Goal: Task Accomplishment & Management: Use online tool/utility

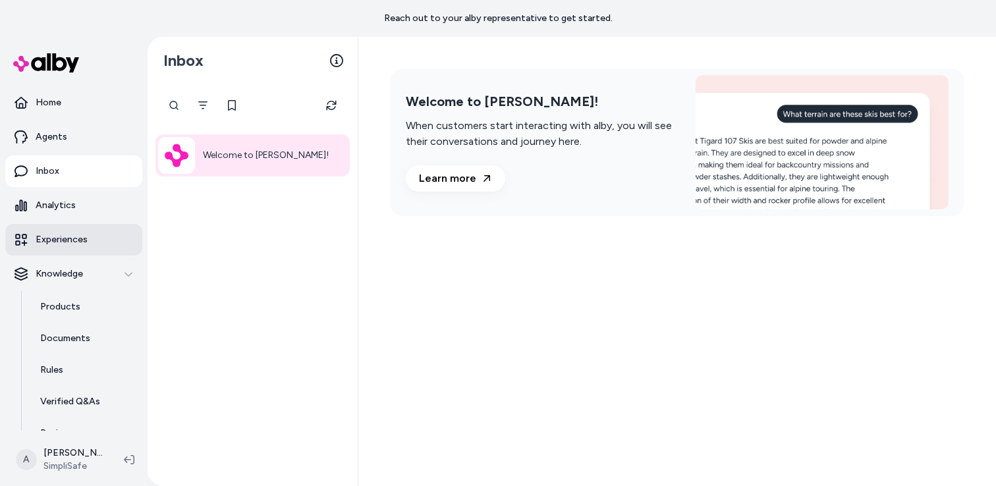
click at [74, 243] on p "Experiences" at bounding box center [62, 239] width 52 height 13
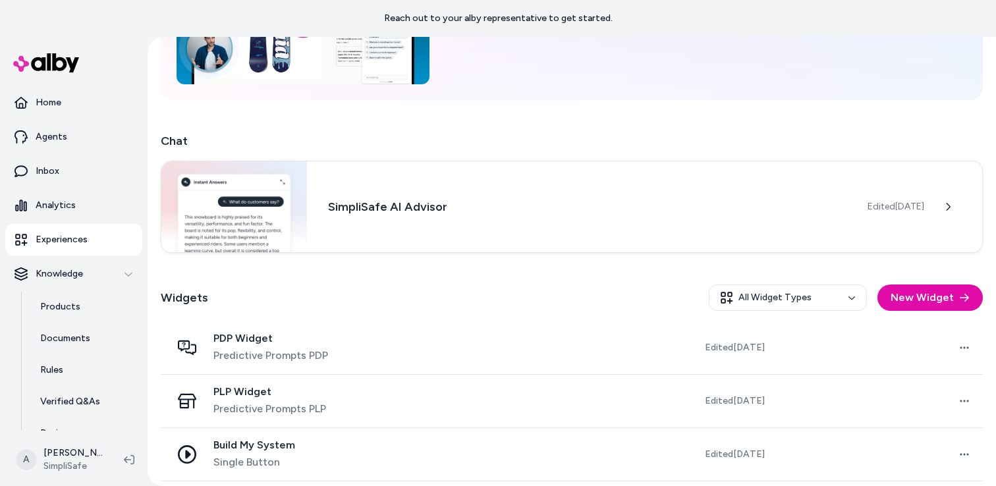
scroll to position [217, 0]
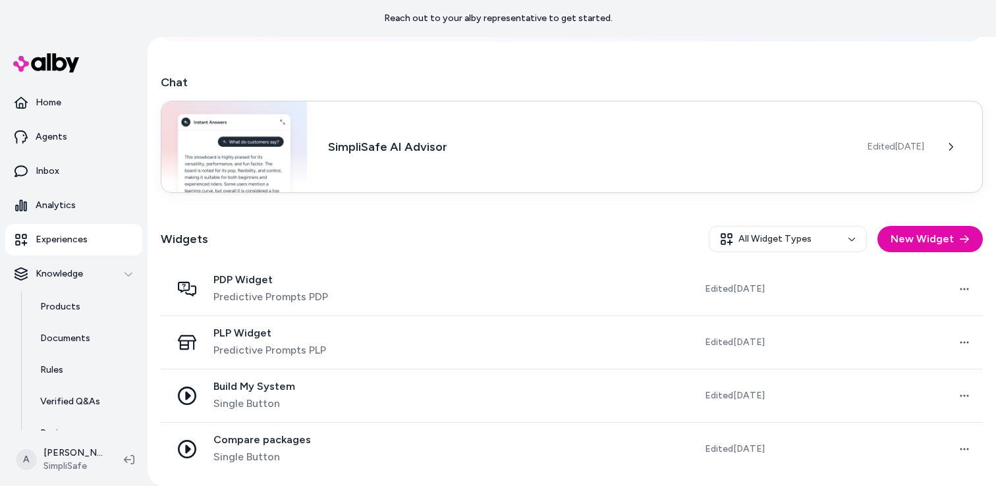
click at [434, 151] on h3 "SimpliSafe AI Advisor" at bounding box center [587, 147] width 519 height 18
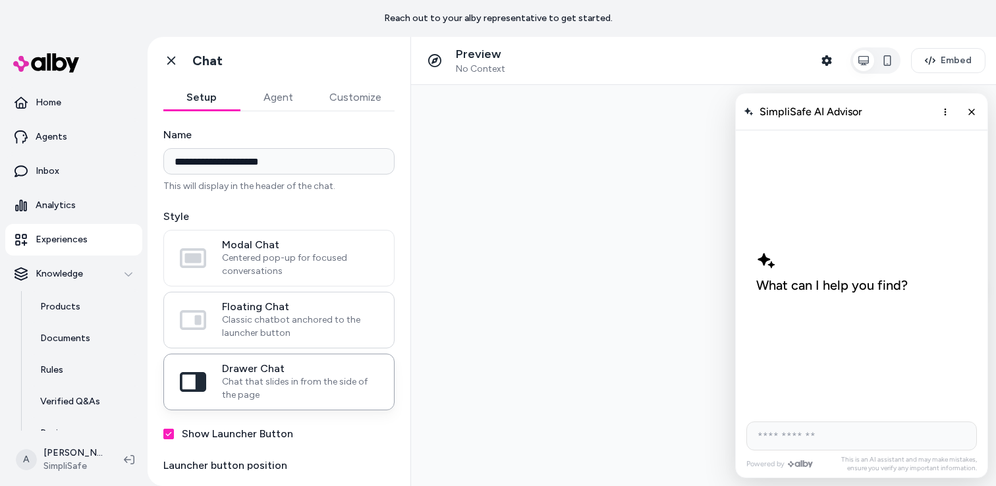
click at [235, 329] on span "Classic chatbot anchored to the launcher button" at bounding box center [300, 327] width 156 height 26
click at [0, 0] on button "Floating Chat Classic chatbot anchored to the launcher button" at bounding box center [0, 0] width 0 height 0
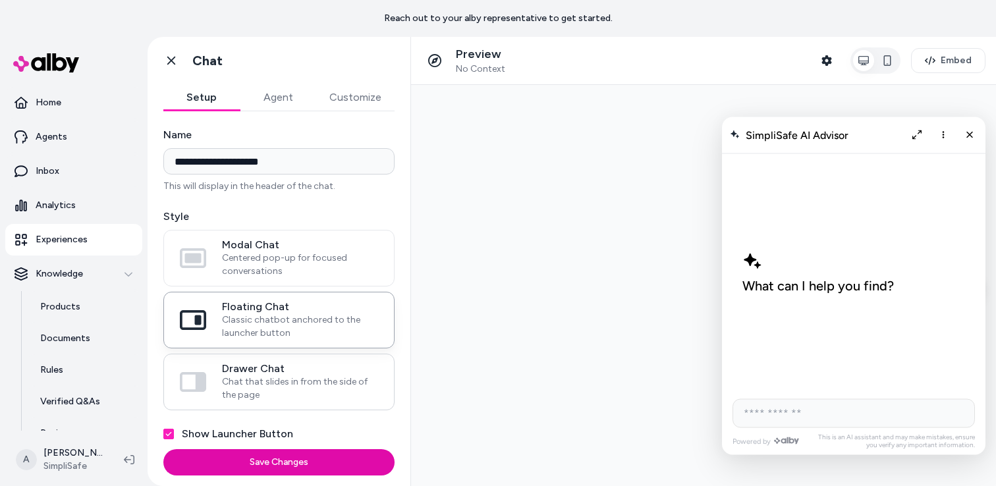
click at [262, 365] on span "Drawer Chat" at bounding box center [300, 368] width 156 height 13
click at [0, 0] on button "Drawer Chat Chat that slides in from the side of the page" at bounding box center [0, 0] width 0 height 0
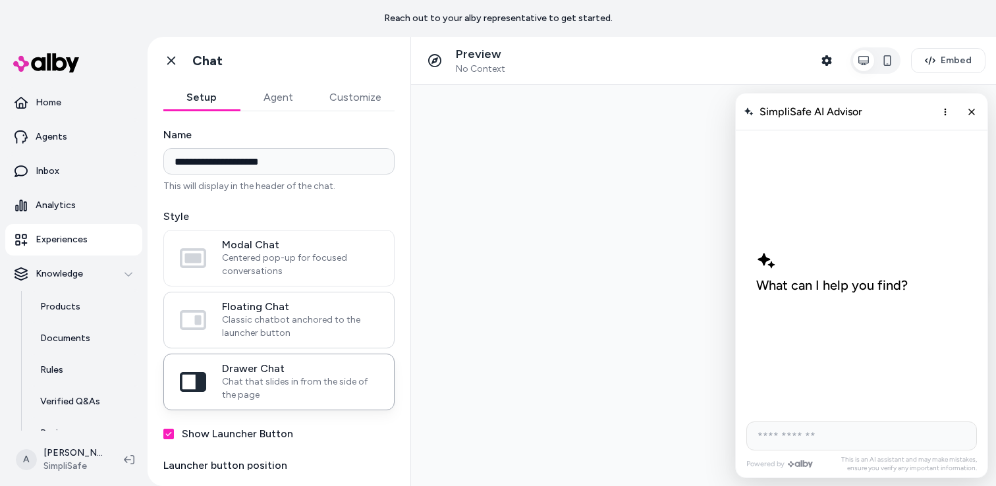
click at [265, 332] on span "Classic chatbot anchored to the launcher button" at bounding box center [300, 327] width 156 height 26
click at [0, 0] on button "Floating Chat Classic chatbot anchored to the launcher button" at bounding box center [0, 0] width 0 height 0
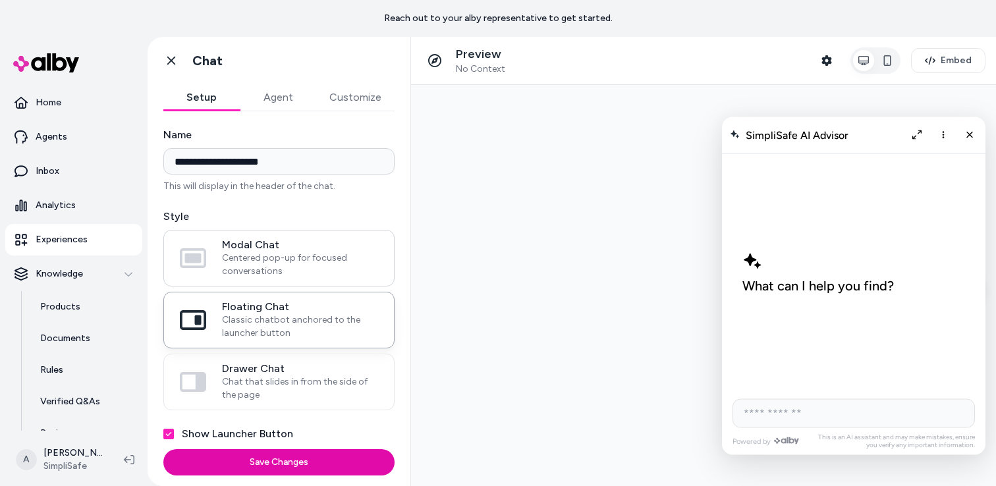
click at [276, 260] on span "Centered pop-up for focused conversations" at bounding box center [300, 265] width 156 height 26
click at [0, 0] on button "Modal Chat Centered pop-up for focused conversations" at bounding box center [0, 0] width 0 height 0
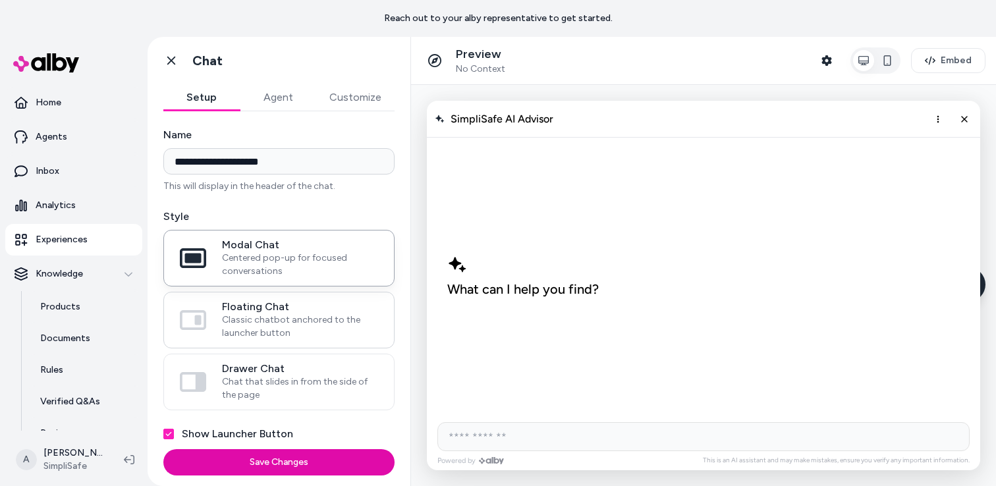
click at [277, 314] on span "Classic chatbot anchored to the launcher button" at bounding box center [300, 327] width 156 height 26
click at [0, 0] on button "Floating Chat Classic chatbot anchored to the launcher button" at bounding box center [0, 0] width 0 height 0
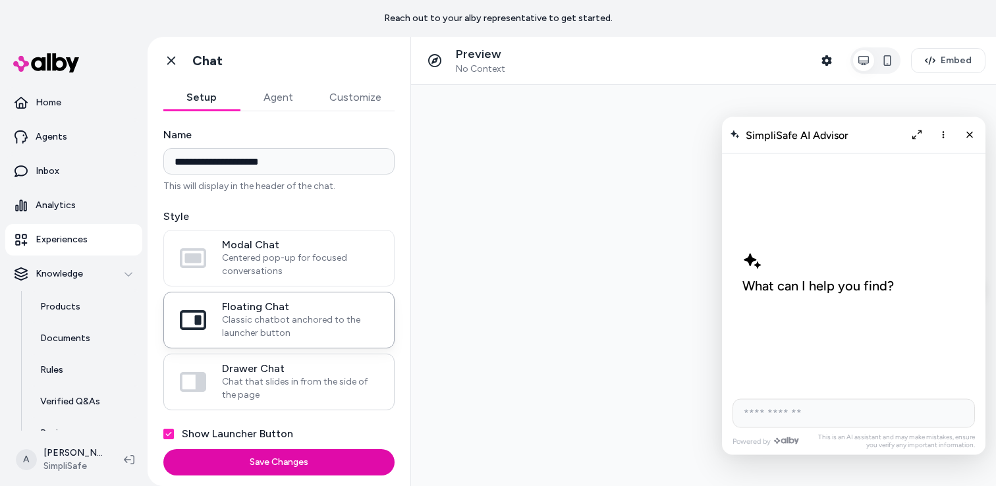
click at [291, 392] on span "Chat that slides in from the side of the page" at bounding box center [300, 389] width 156 height 26
click at [0, 0] on button "Drawer Chat Chat that slides in from the side of the page" at bounding box center [0, 0] width 0 height 0
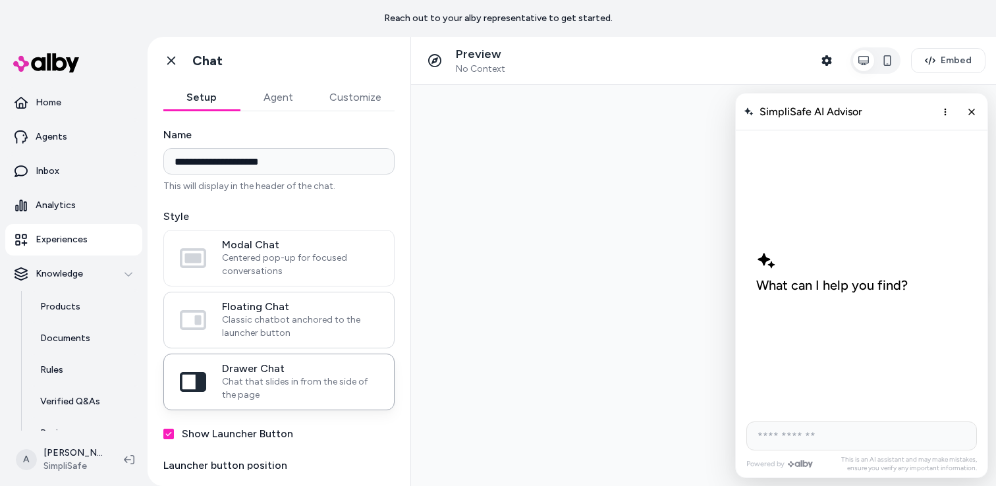
click at [289, 334] on span "Classic chatbot anchored to the launcher button" at bounding box center [300, 327] width 156 height 26
click at [0, 0] on button "Floating Chat Classic chatbot anchored to the launcher button" at bounding box center [0, 0] width 0 height 0
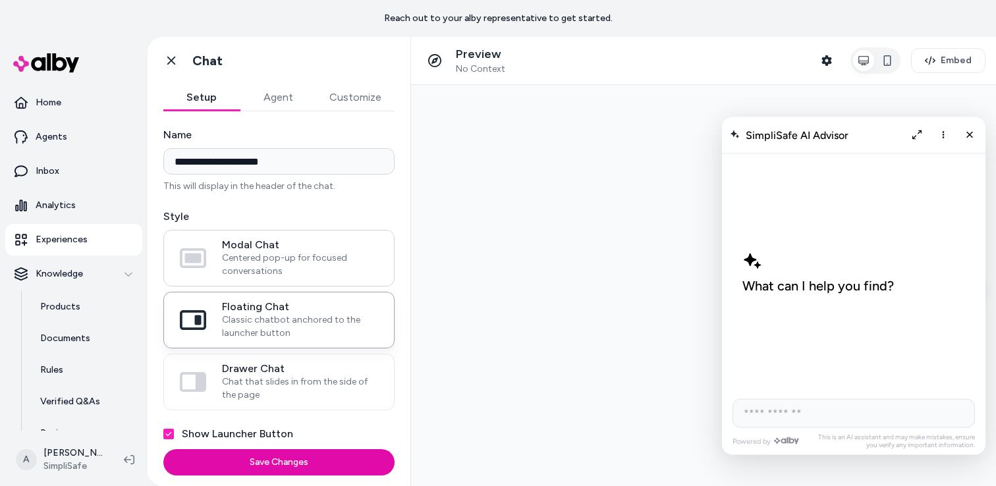
click at [312, 250] on span "Modal Chat" at bounding box center [300, 245] width 156 height 13
click at [0, 0] on button "Modal Chat Centered pop-up for focused conversations" at bounding box center [0, 0] width 0 height 0
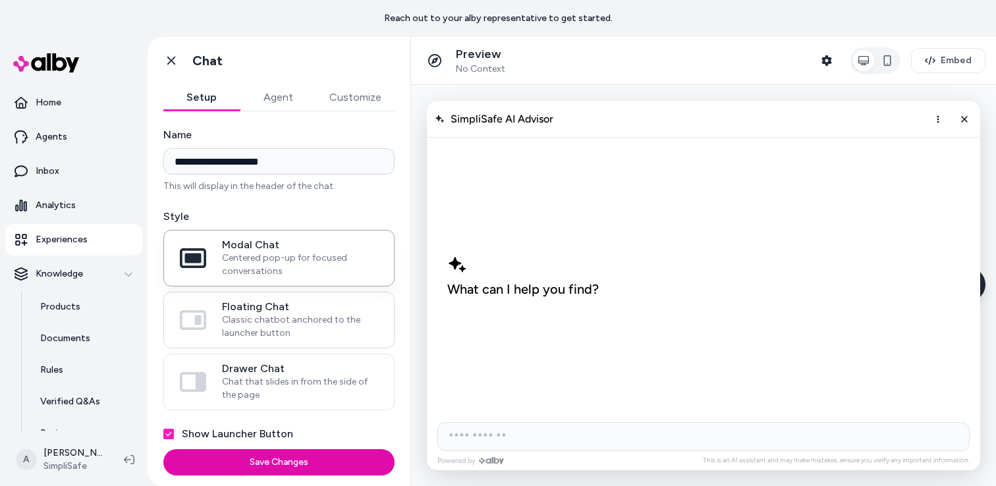
click at [298, 313] on span "Floating Chat" at bounding box center [300, 306] width 156 height 13
click at [0, 0] on button "Floating Chat Classic chatbot anchored to the launcher button" at bounding box center [0, 0] width 0 height 0
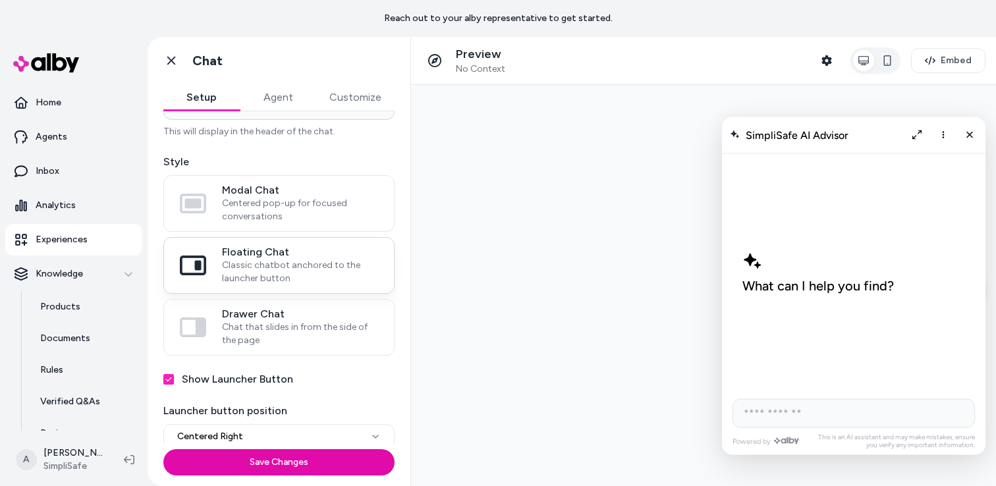
scroll to position [60, 0]
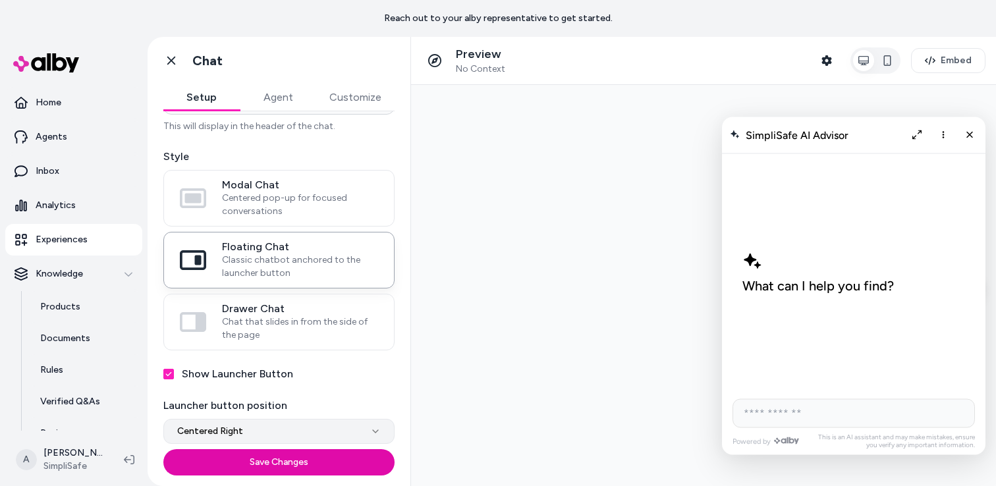
click at [302, 425] on html "**********" at bounding box center [498, 243] width 996 height 486
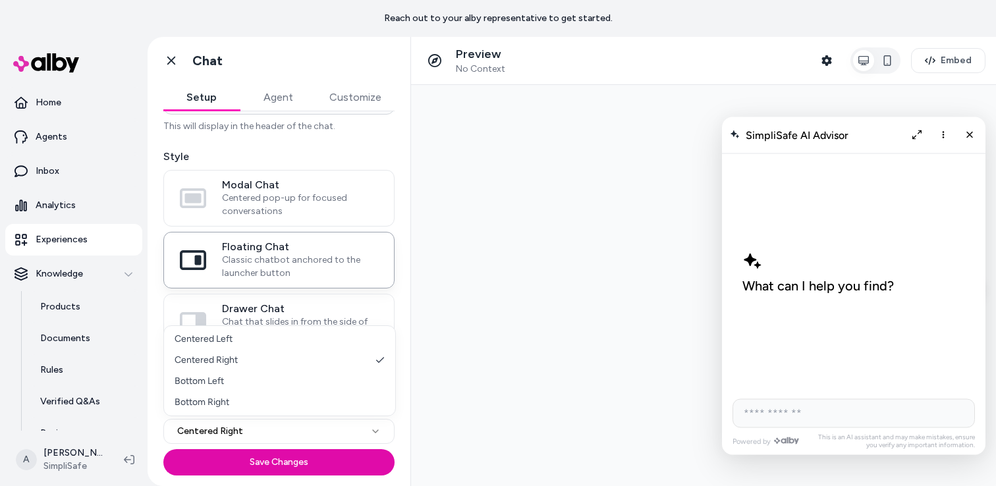
click at [302, 426] on html "**********" at bounding box center [498, 243] width 996 height 486
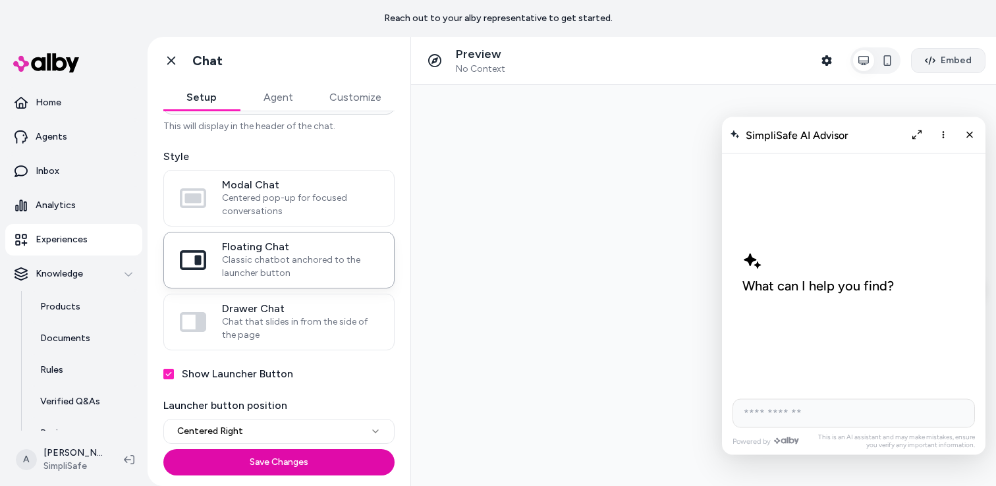
click at [957, 68] on button "Embed" at bounding box center [948, 60] width 74 height 25
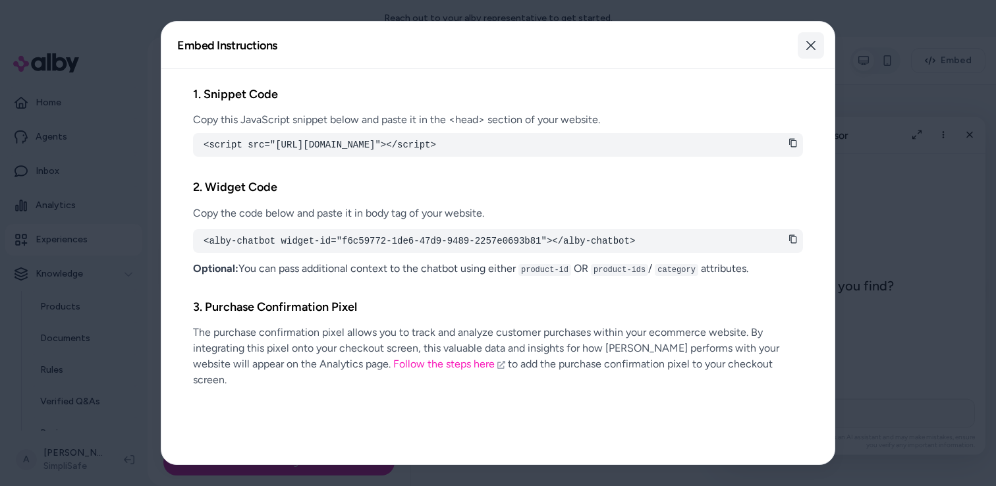
click at [808, 43] on icon "button" at bounding box center [811, 45] width 11 height 11
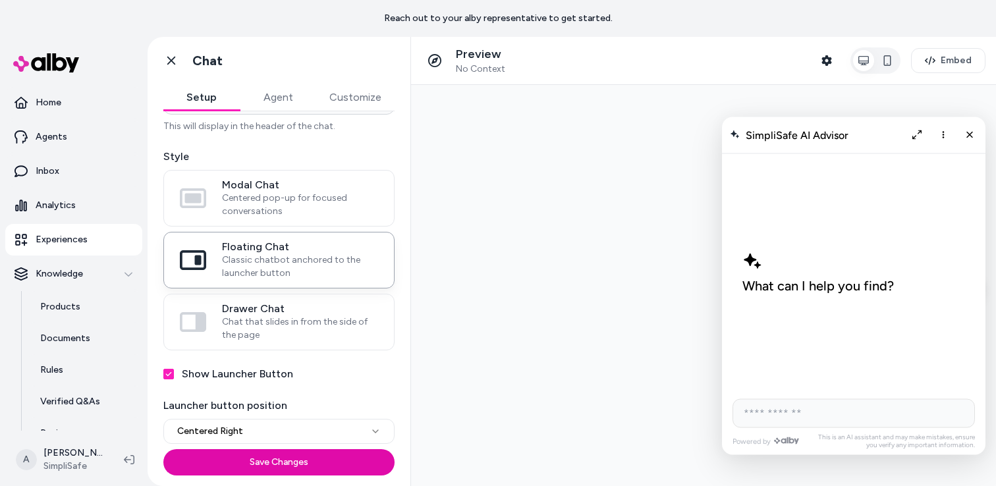
click at [284, 98] on button "Agent" at bounding box center [278, 97] width 76 height 26
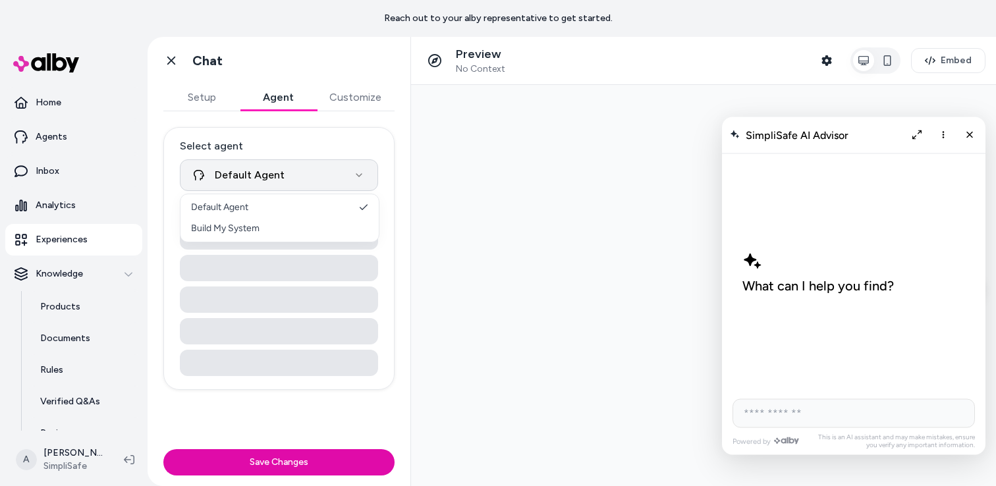
click at [336, 167] on html "**********" at bounding box center [498, 243] width 996 height 486
select select "**********"
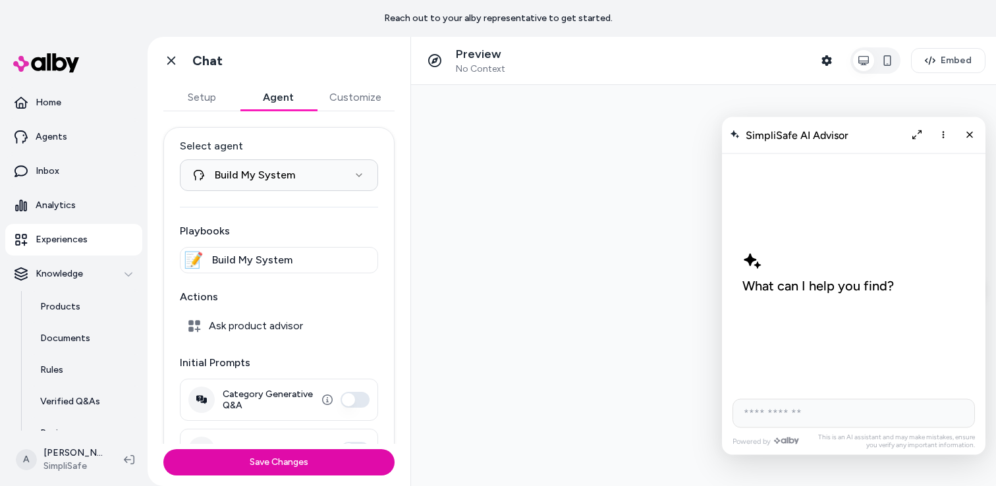
click at [349, 95] on button "Customize" at bounding box center [355, 97] width 78 height 26
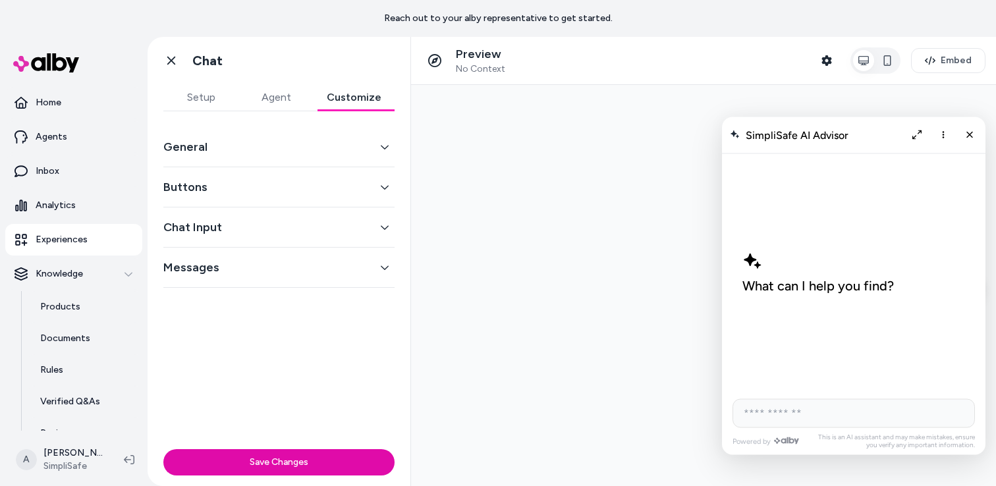
click at [211, 141] on button "General" at bounding box center [278, 147] width 231 height 18
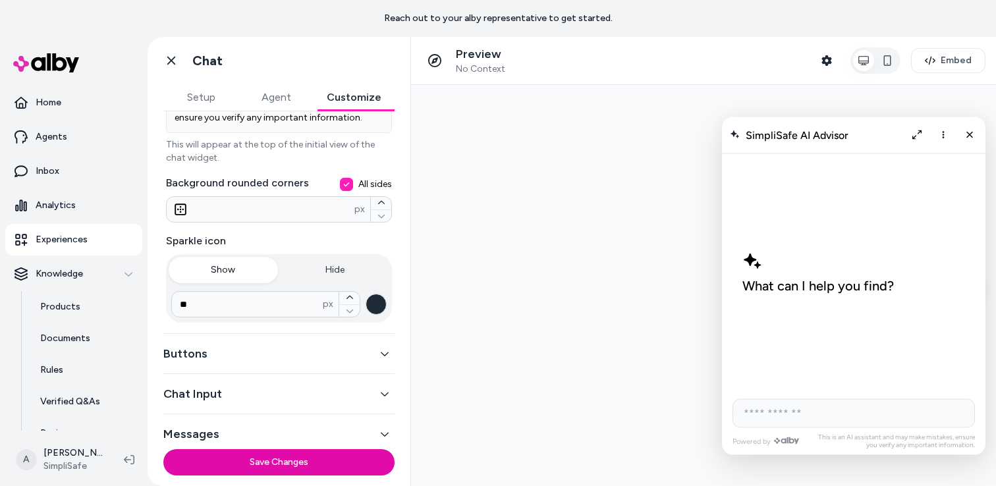
scroll to position [310, 0]
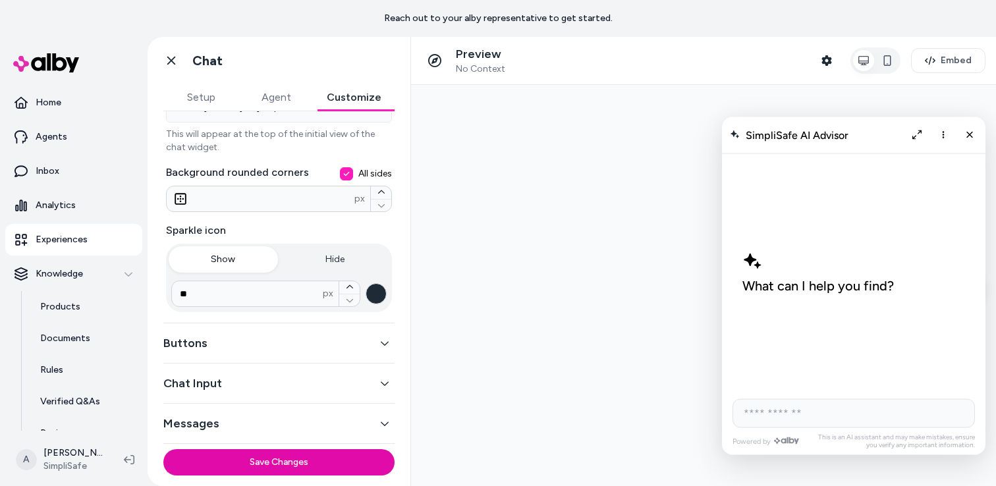
click at [267, 339] on button "Buttons" at bounding box center [278, 343] width 231 height 18
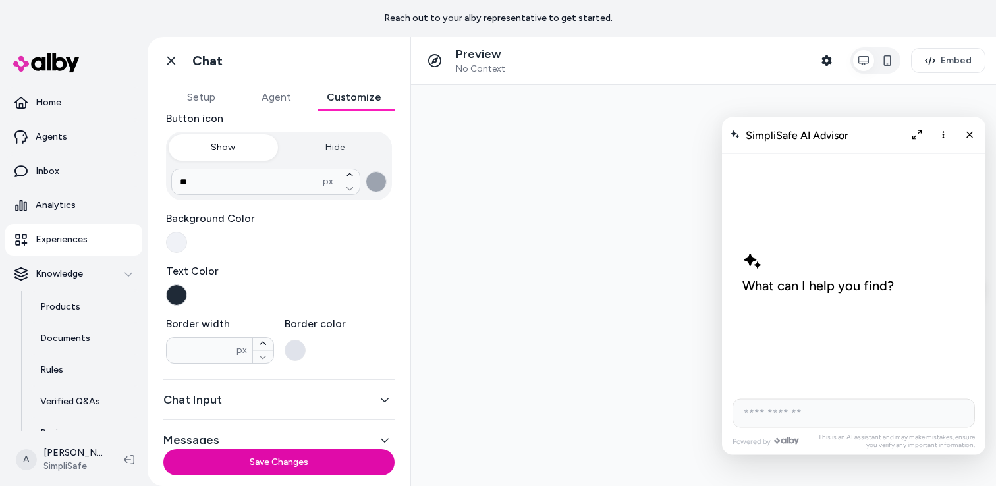
scroll to position [308, 0]
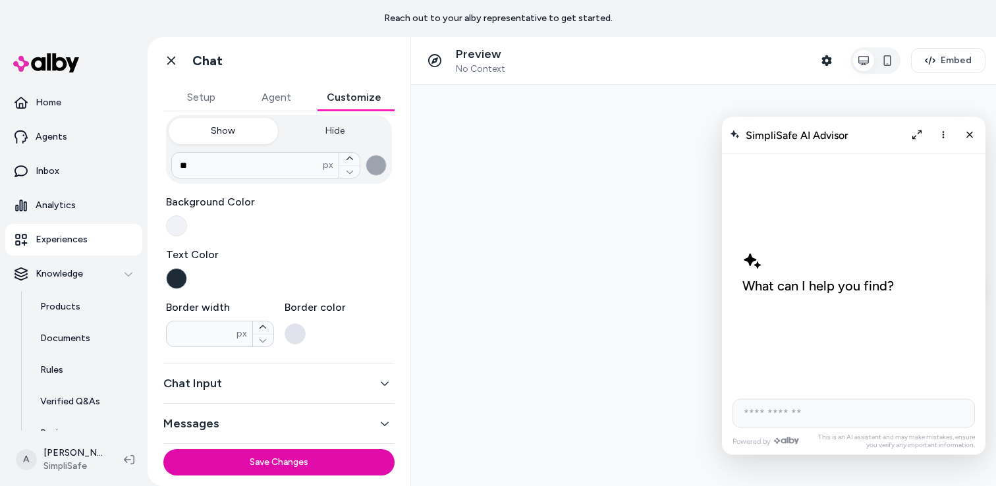
click at [271, 396] on div "Chat Input" at bounding box center [278, 384] width 231 height 40
click at [276, 380] on button "Chat Input" at bounding box center [278, 383] width 231 height 18
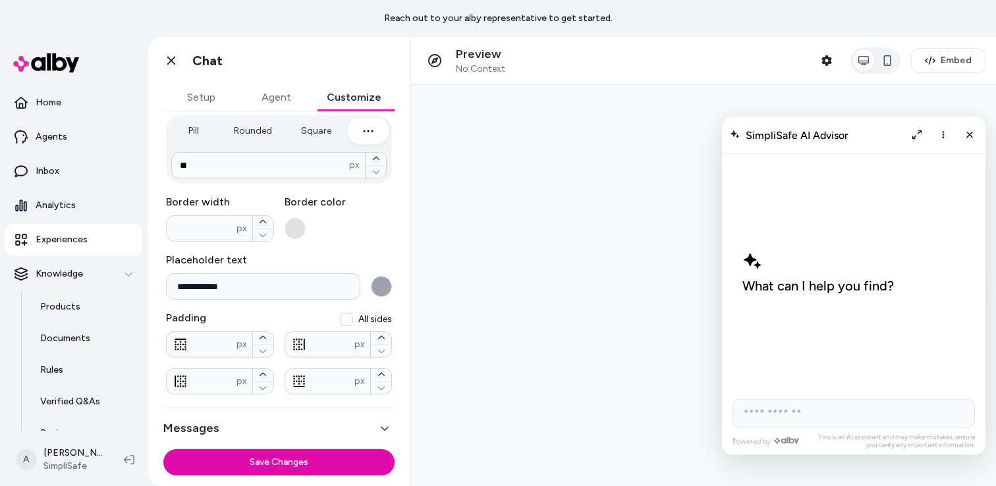
scroll to position [256, 0]
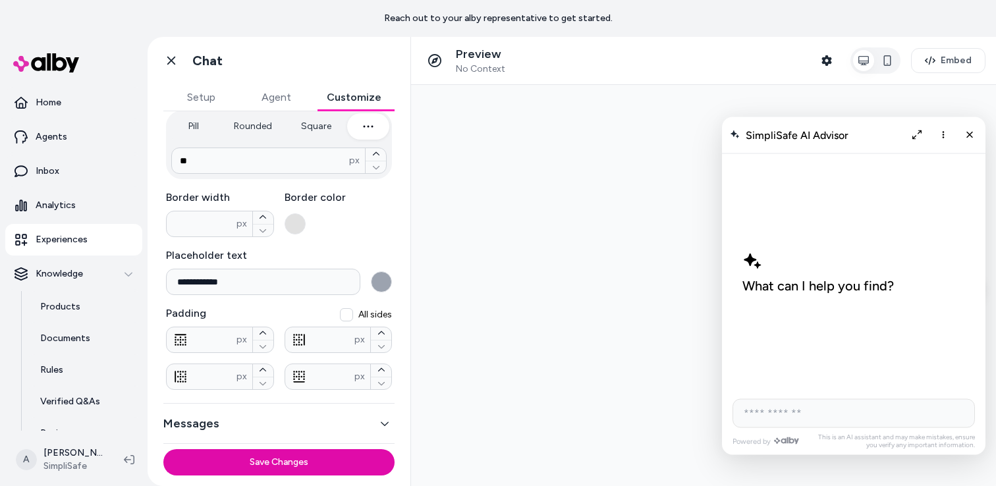
click at [266, 430] on button "Messages" at bounding box center [278, 423] width 231 height 18
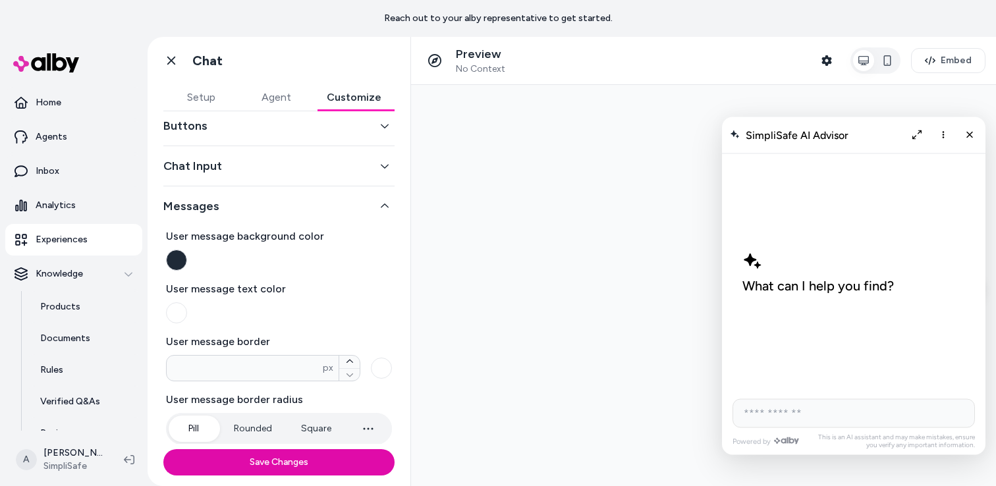
scroll to position [0, 0]
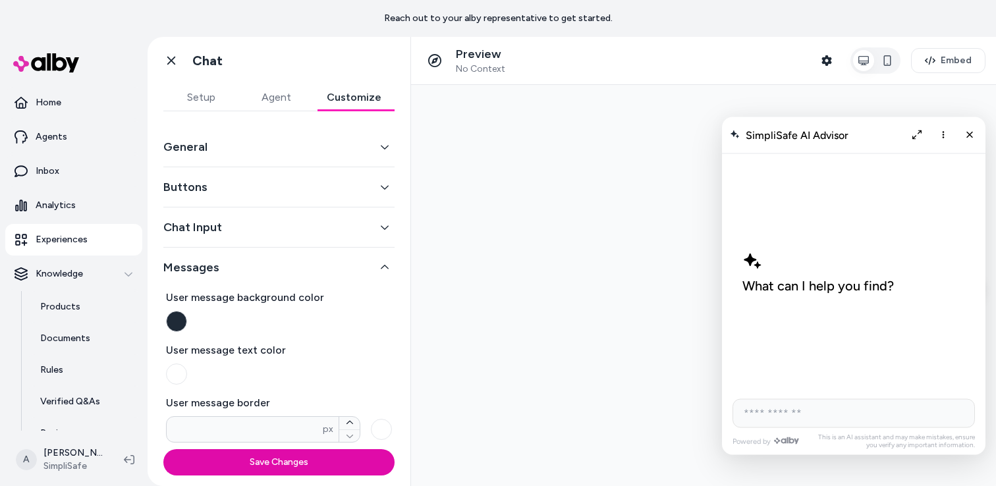
click at [272, 146] on button "General" at bounding box center [278, 147] width 231 height 18
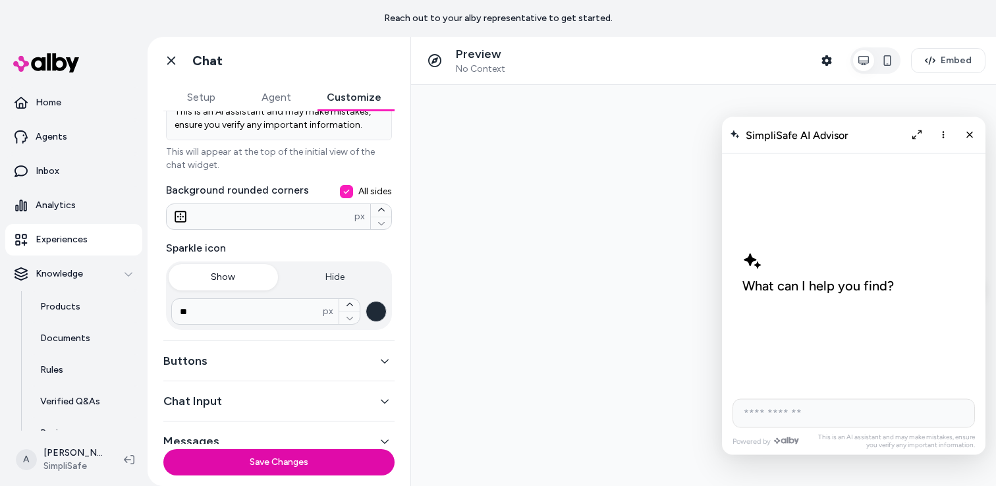
scroll to position [310, 0]
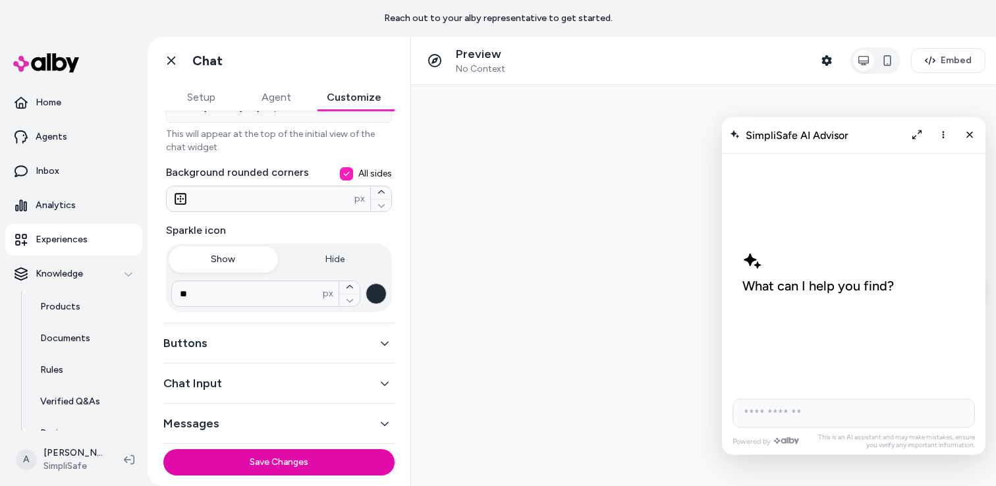
click at [283, 341] on button "Buttons" at bounding box center [278, 343] width 231 height 18
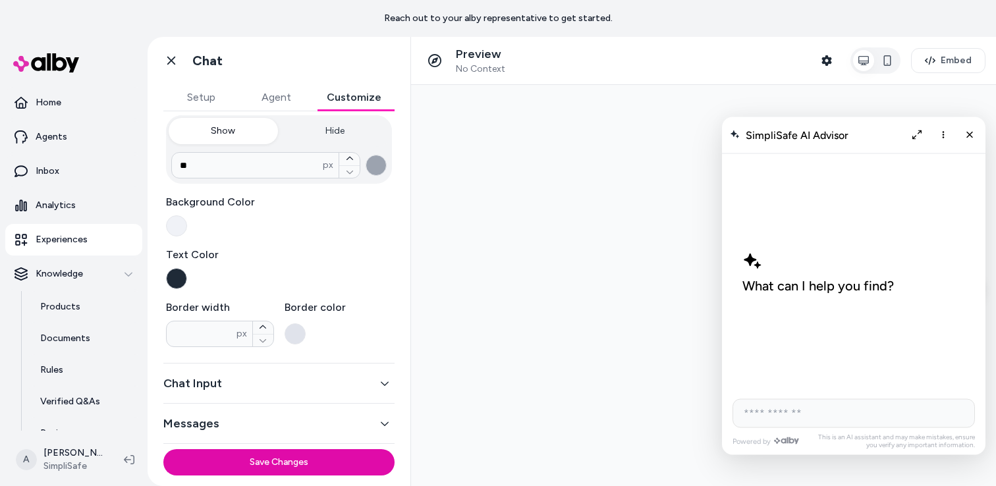
scroll to position [308, 0]
click at [273, 398] on div "Chat Input" at bounding box center [278, 384] width 231 height 40
click at [273, 387] on button "Chat Input" at bounding box center [278, 383] width 231 height 18
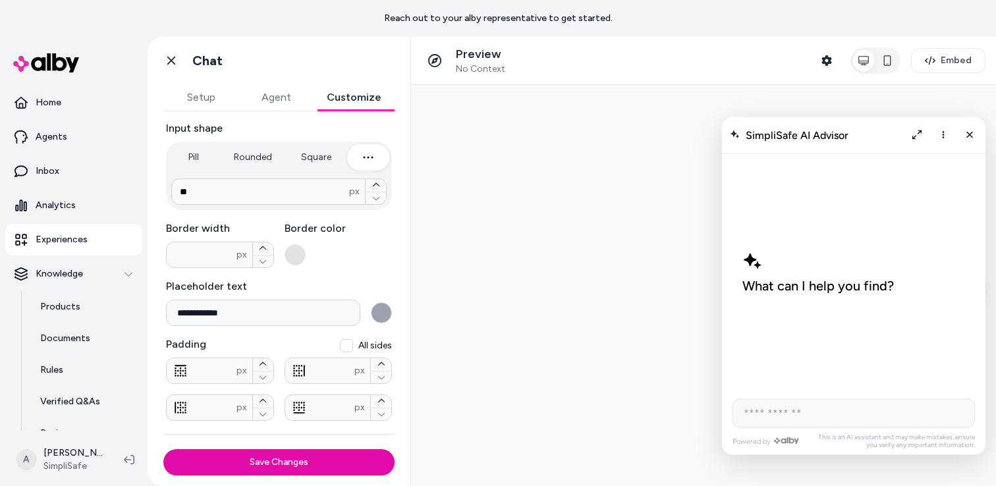
scroll to position [256, 0]
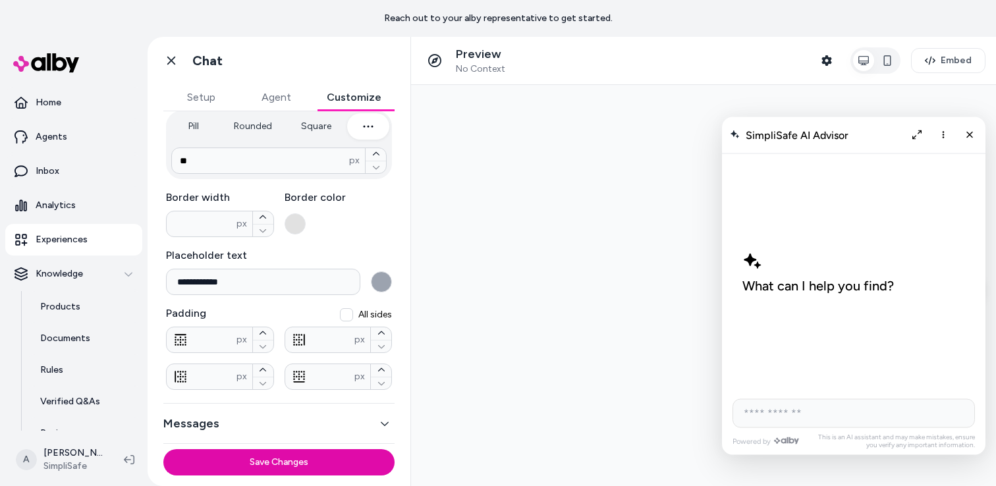
click at [271, 428] on button "Messages" at bounding box center [278, 423] width 231 height 18
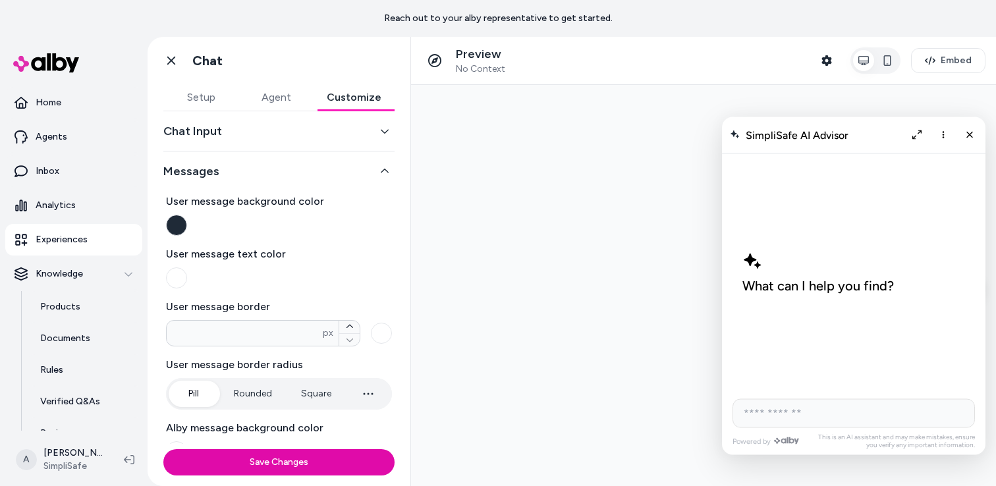
scroll to position [0, 0]
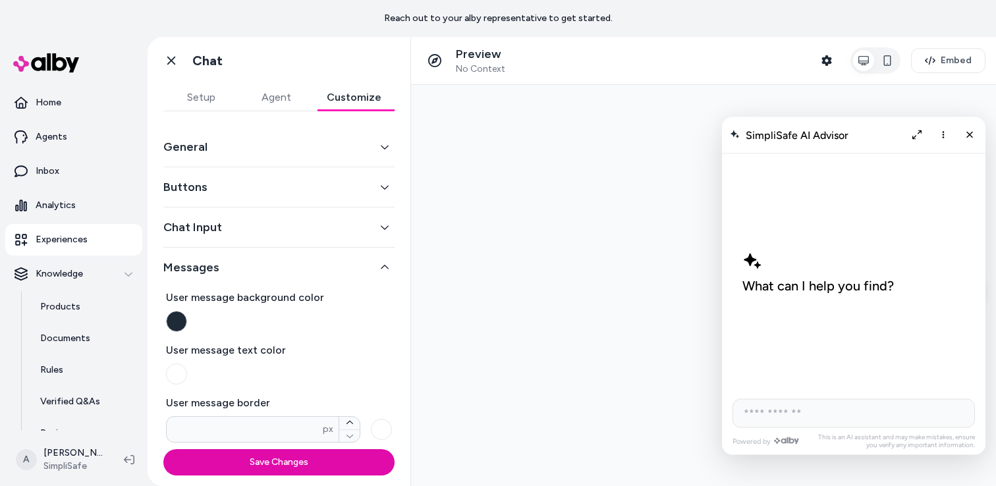
click at [264, 136] on div "General" at bounding box center [278, 147] width 231 height 40
click at [260, 151] on button "General" at bounding box center [278, 147] width 231 height 18
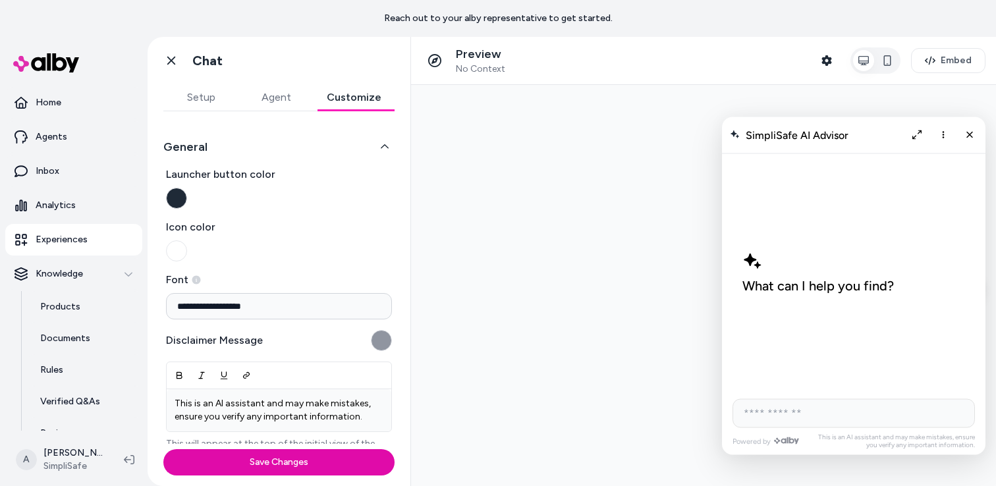
click at [194, 96] on button "Setup" at bounding box center [200, 97] width 75 height 26
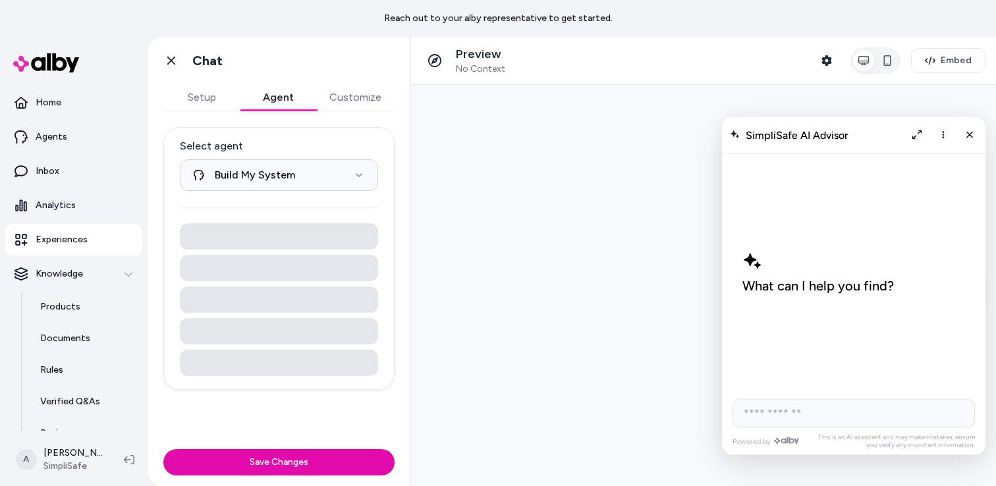
click at [275, 94] on button "Agent" at bounding box center [278, 97] width 76 height 26
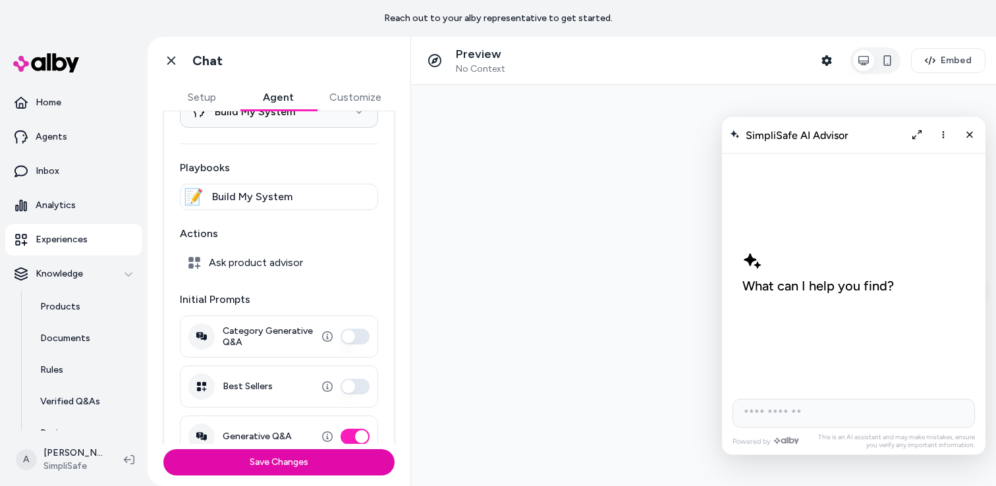
scroll to position [91, 0]
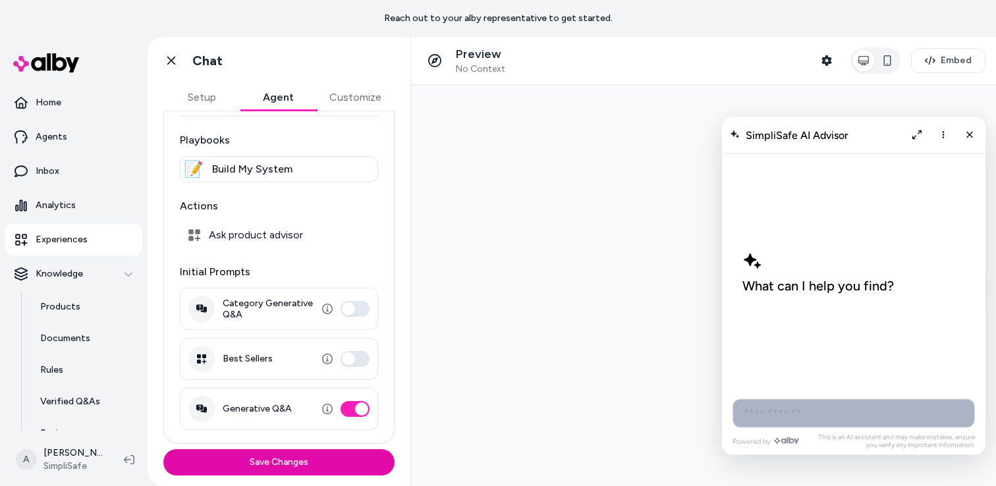
click at [783, 415] on input "AI Shopping Assistant" at bounding box center [854, 413] width 242 height 29
type input "*"
type input "**********"
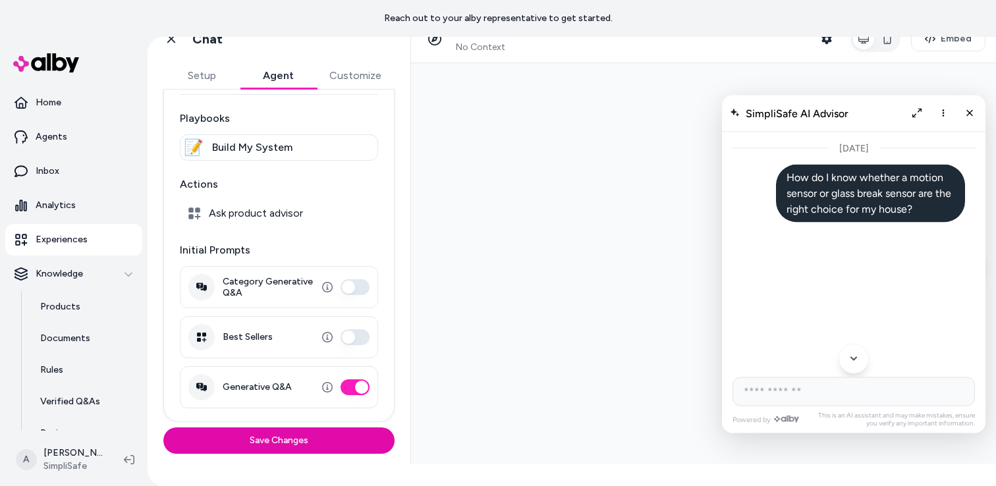
drag, startPoint x: 816, startPoint y: 266, endPoint x: 843, endPoint y: 315, distance: 55.7
click at [843, 315] on div "Motion sensors and glass break sensors serve different purposes in home securit…" at bounding box center [854, 444] width 223 height 422
click at [775, 248] on p "Motion sensors and glass break sensors serve different purposes in home securit…" at bounding box center [854, 264] width 223 height 63
drag, startPoint x: 749, startPoint y: 230, endPoint x: 940, endPoint y: 352, distance: 226.1
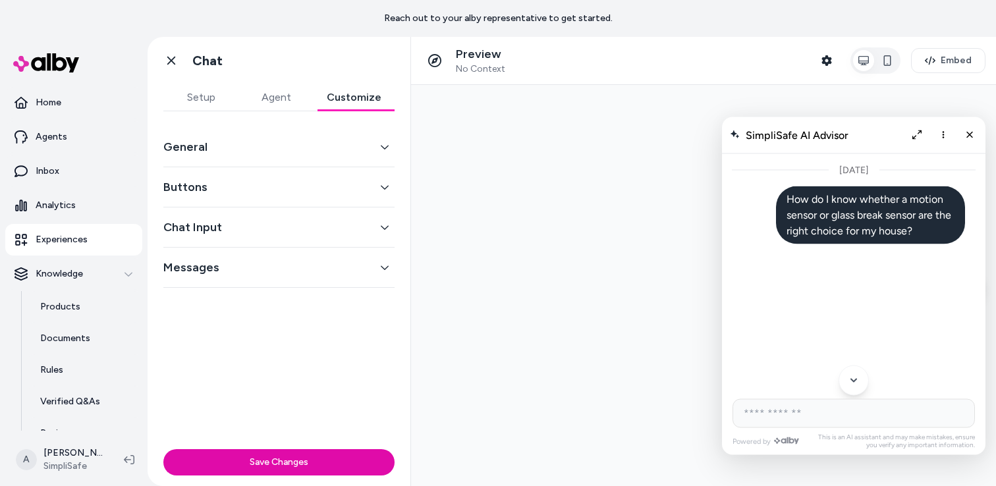
click at [348, 80] on div "Go back Chat Setup Agent Customize General Buttons Chat Input Messages Save Cha…" at bounding box center [280, 261] width 264 height 449
click at [233, 267] on button "Messages" at bounding box center [278, 267] width 231 height 18
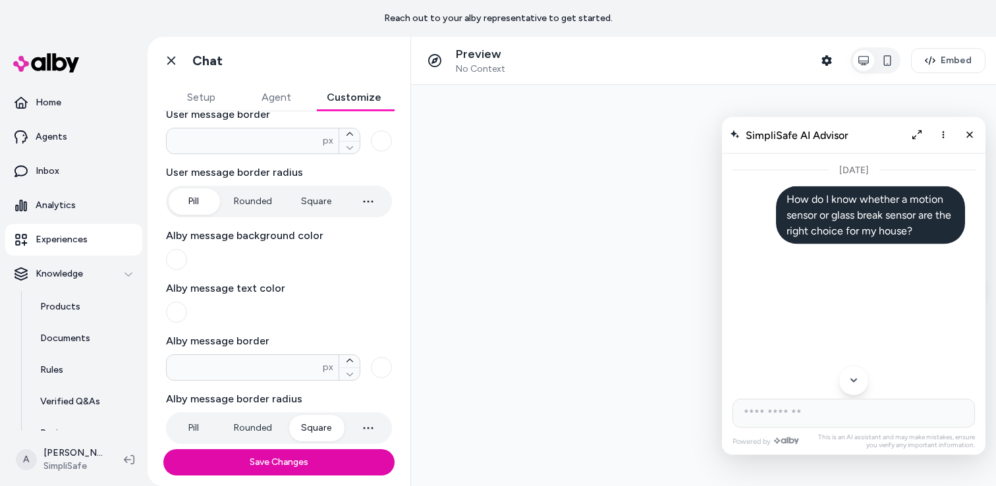
scroll to position [296, 0]
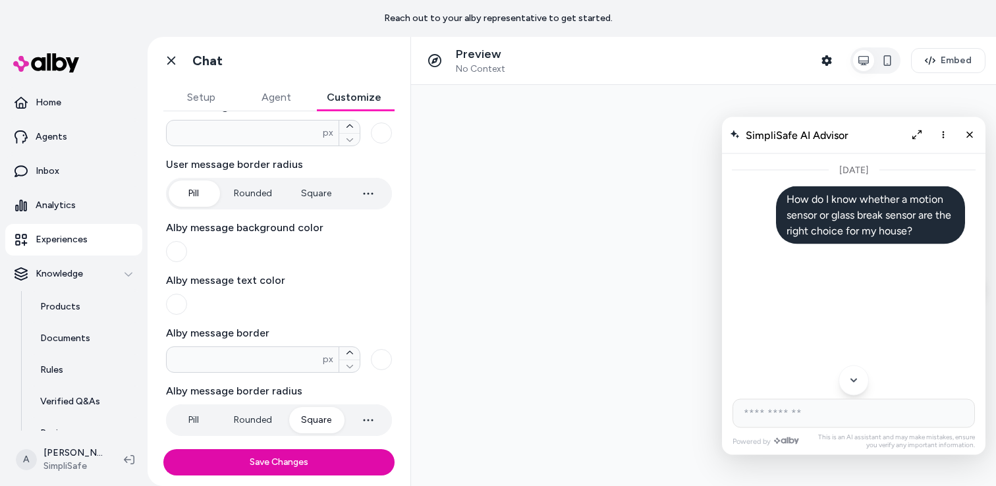
click at [175, 308] on button "button" at bounding box center [176, 304] width 21 height 21
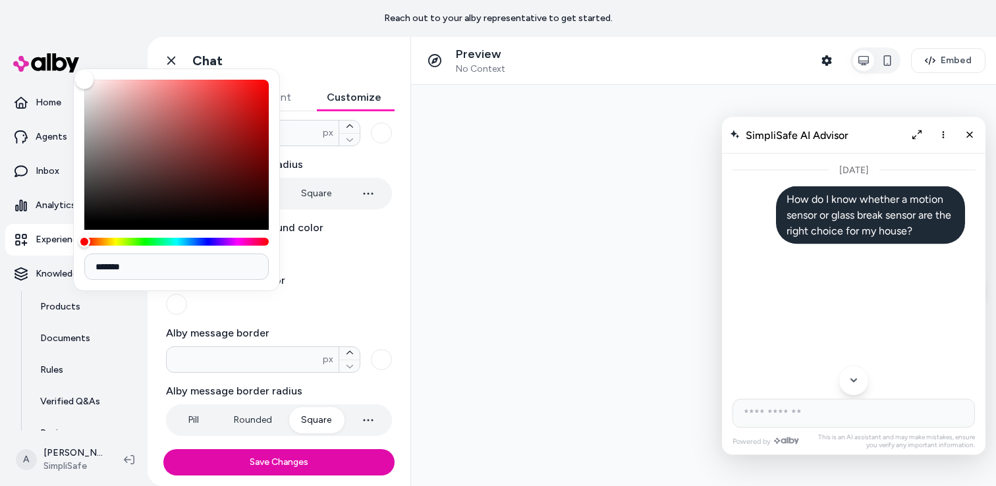
drag, startPoint x: 86, startPoint y: 227, endPoint x: 85, endPoint y: 238, distance: 11.2
click at [85, 238] on div at bounding box center [176, 163] width 184 height 166
click at [86, 227] on div at bounding box center [176, 155] width 184 height 150
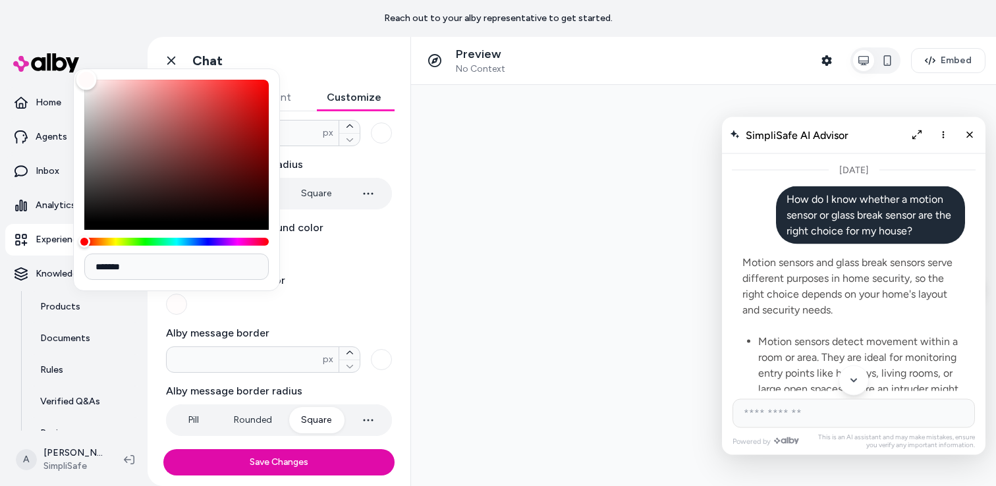
type input "*******"
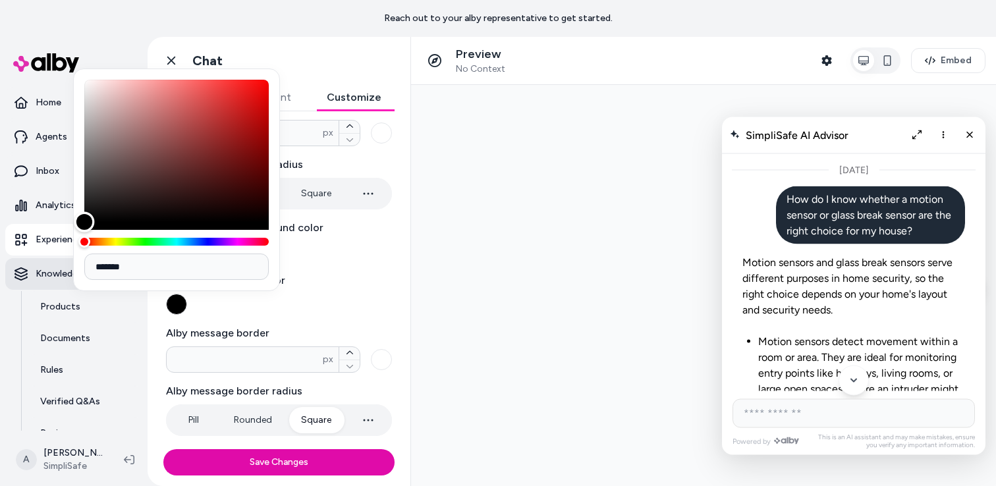
drag, startPoint x: 86, startPoint y: 77, endPoint x: 58, endPoint y: 282, distance: 206.9
click at [58, 282] on body "Reach out to your alby representative to get started. Home Agents Inbox Analyti…" at bounding box center [498, 243] width 996 height 486
click at [327, 318] on div "User message background color User message text color User message border * px …" at bounding box center [279, 209] width 226 height 453
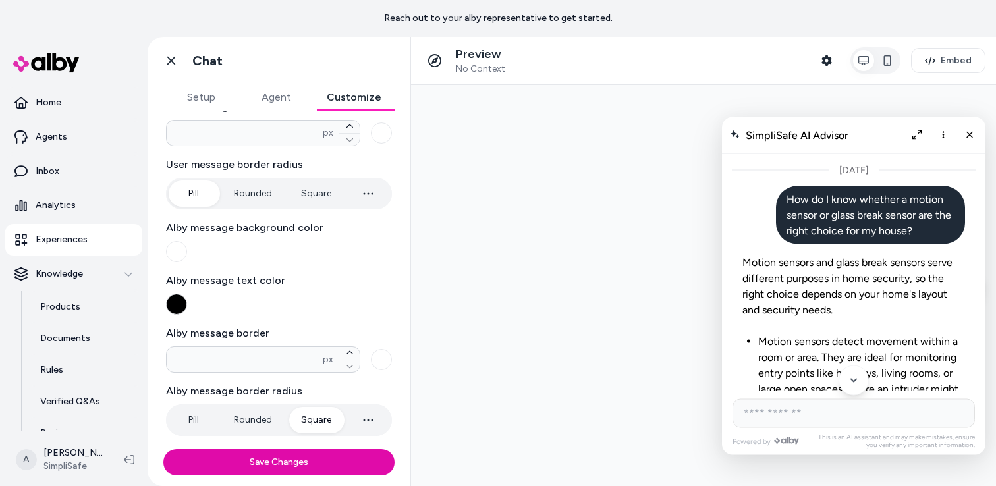
scroll to position [302, 0]
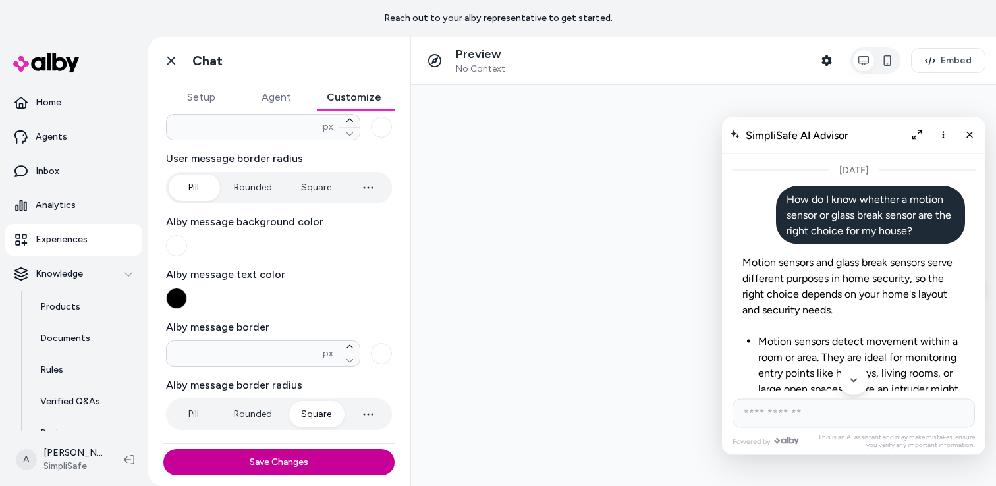
click at [304, 461] on button "Save Changes" at bounding box center [278, 462] width 231 height 26
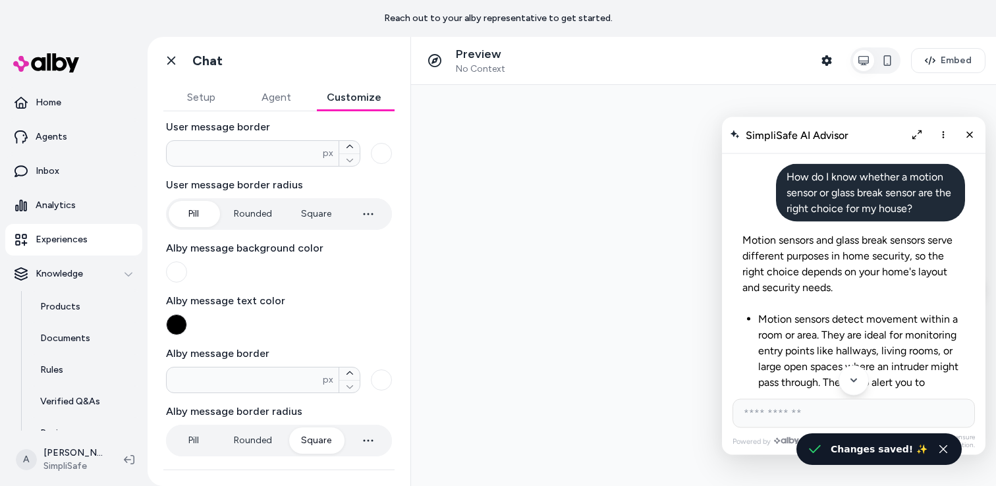
scroll to position [276, 0]
click at [813, 291] on p "Motion sensors and glass break sensors serve different purposes in home securit…" at bounding box center [854, 263] width 223 height 63
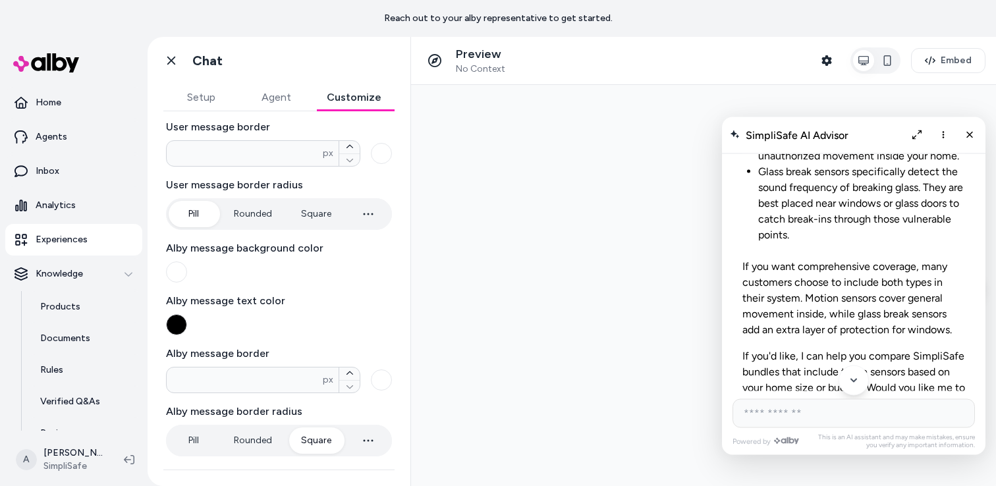
scroll to position [0, 0]
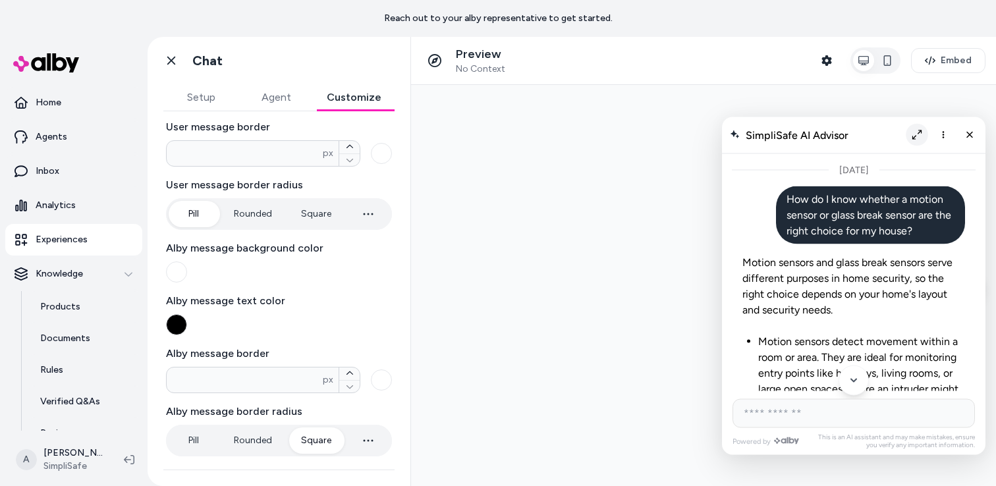
click at [916, 134] on icon "Expand chat" at bounding box center [918, 135] width 10 height 10
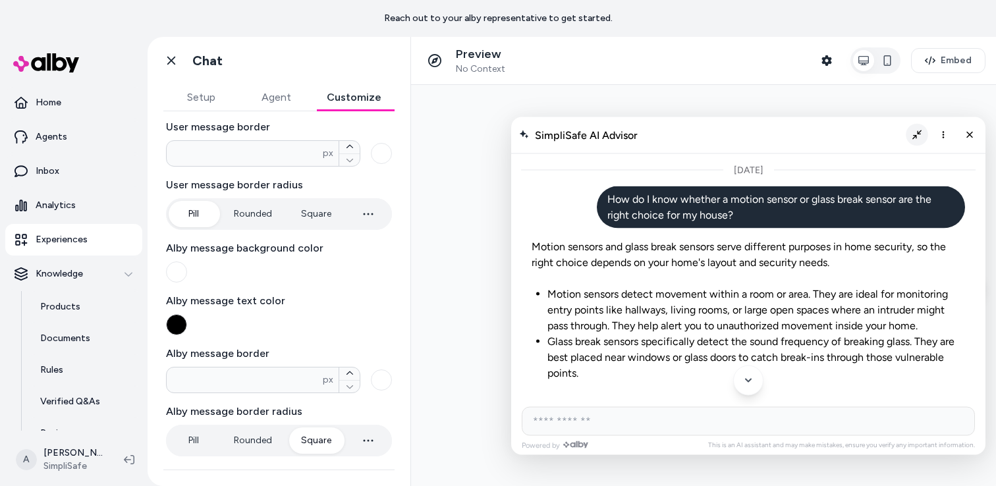
click at [913, 137] on icon "Collapse chat" at bounding box center [918, 135] width 10 height 10
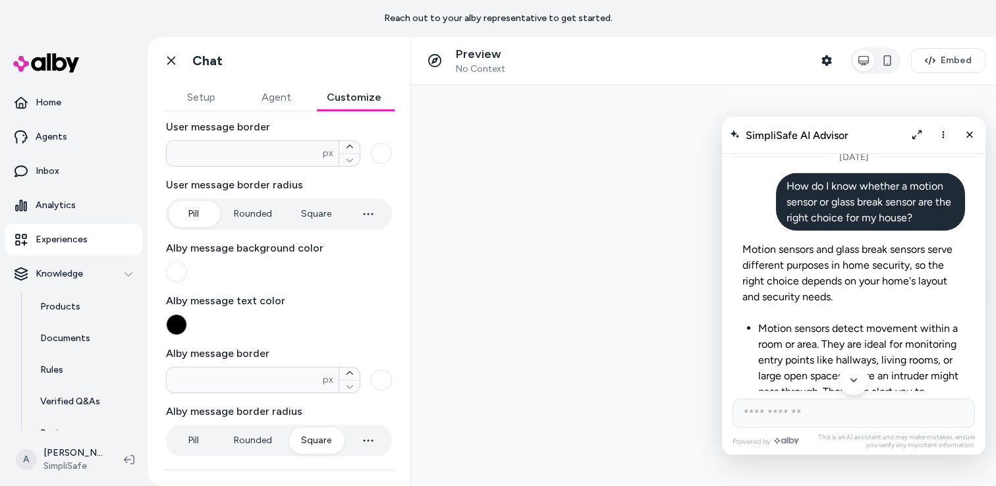
scroll to position [11, 0]
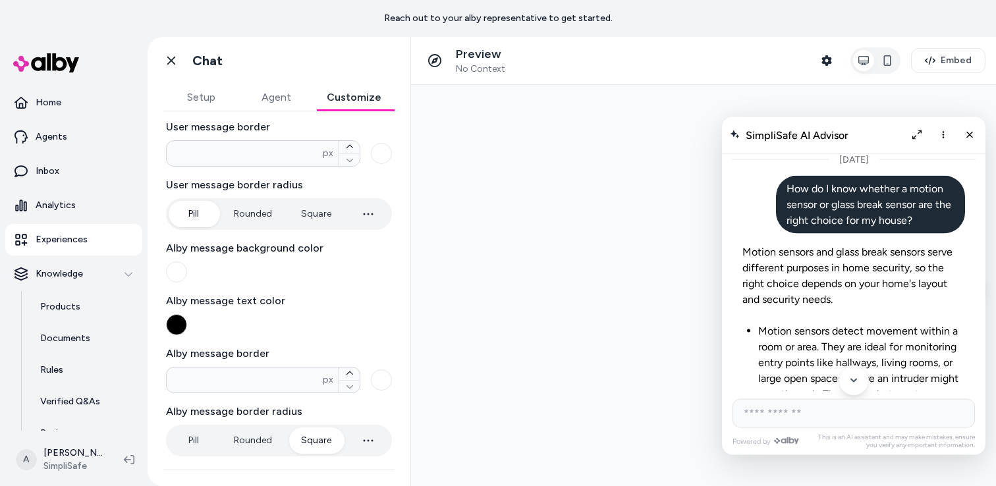
drag, startPoint x: 781, startPoint y: 190, endPoint x: 917, endPoint y: 223, distance: 140.5
click at [917, 224] on p "How do I know whether a motion sensor or glass break sensor are the right choic…" at bounding box center [871, 204] width 168 height 47
click at [970, 131] on icon "Close chat" at bounding box center [970, 134] width 11 height 11
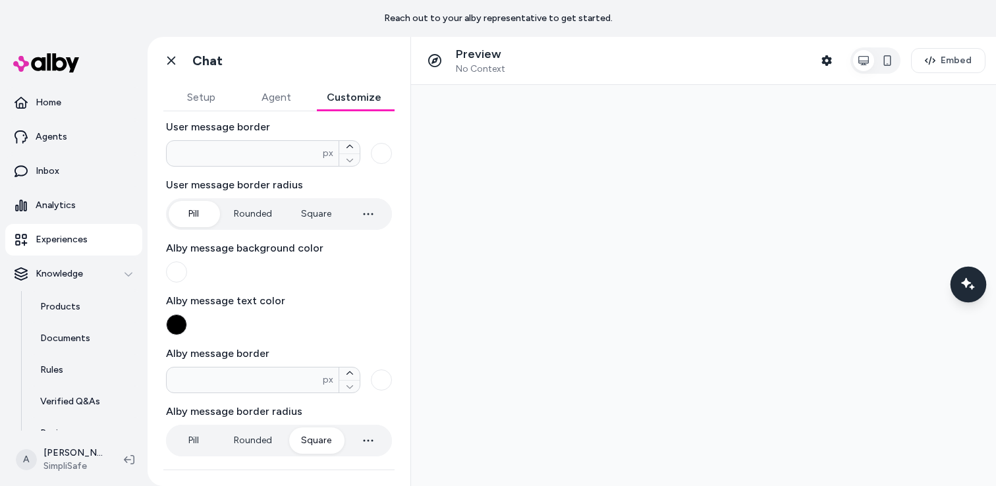
click at [971, 290] on icon "Chat with our AI assistant" at bounding box center [968, 284] width 16 height 16
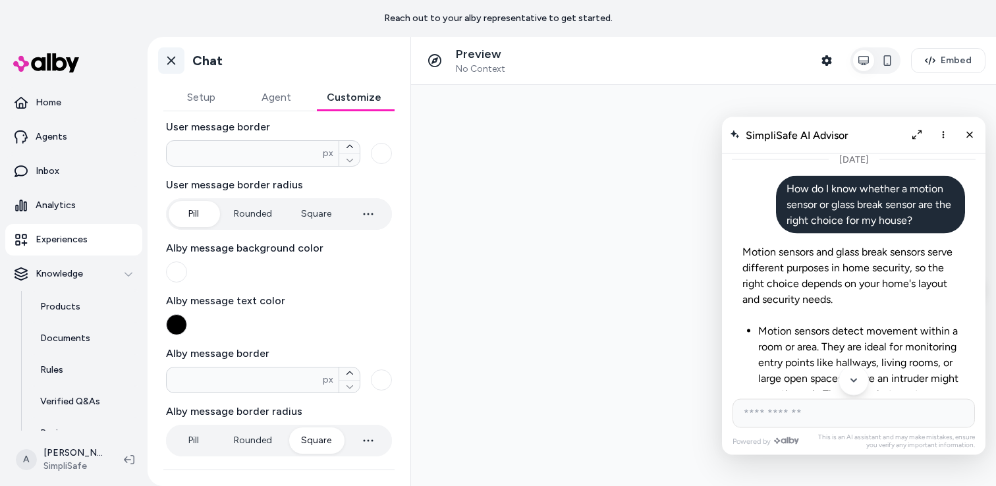
click at [167, 50] on link "Go back" at bounding box center [171, 60] width 26 height 26
click at [49, 232] on link "Experiences" at bounding box center [73, 240] width 137 height 32
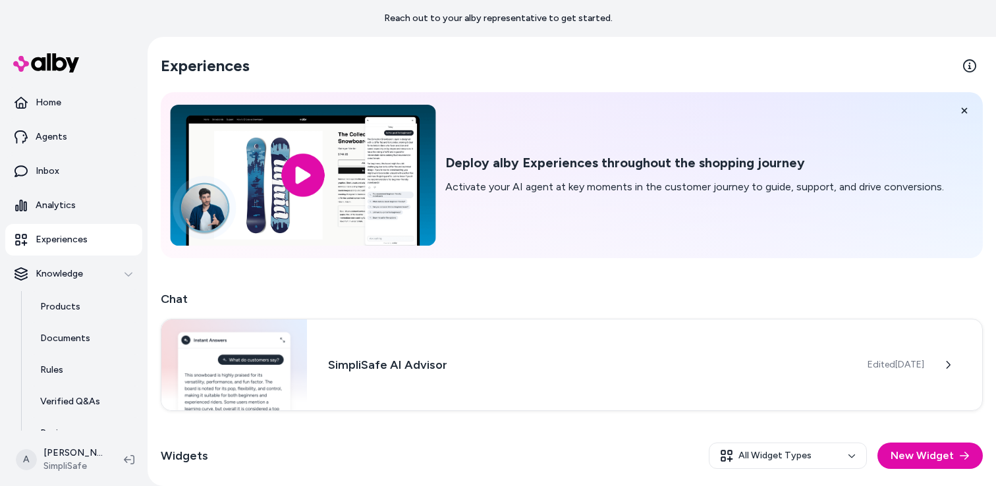
click at [343, 176] on input "image" at bounding box center [303, 175] width 266 height 141
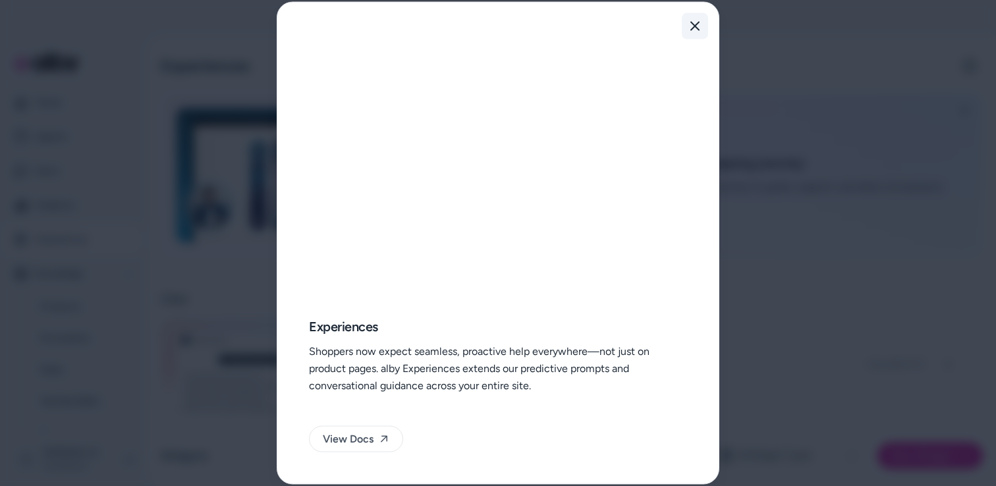
click at [692, 30] on icon "button" at bounding box center [695, 26] width 11 height 11
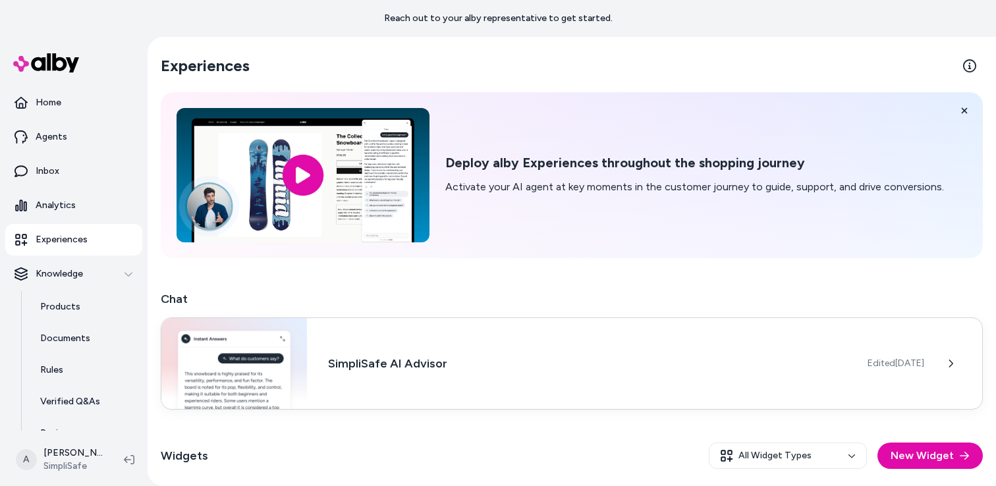
click at [374, 352] on div "SimpliSafe AI Advisor Edited [DATE]" at bounding box center [572, 364] width 822 height 92
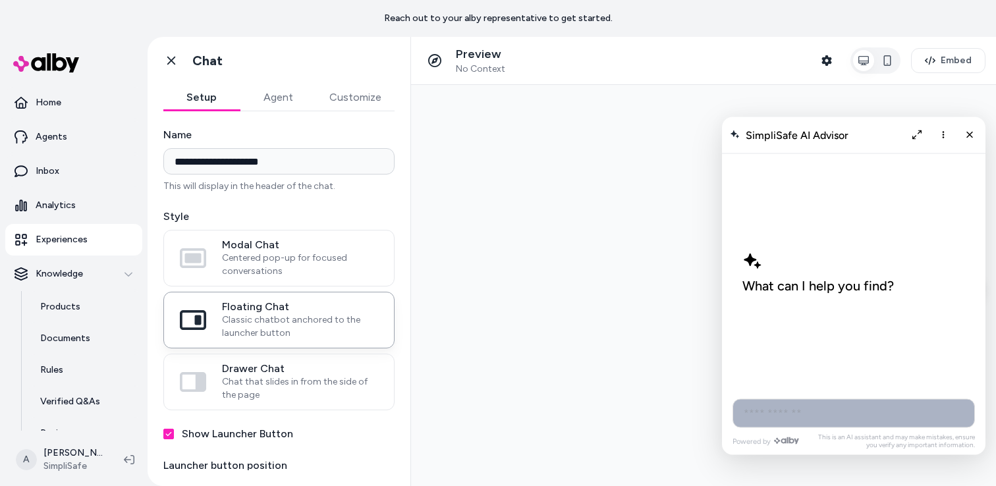
click at [789, 414] on input "AI Shopping Assistant" at bounding box center [854, 413] width 242 height 29
paste input "**********"
click at [826, 416] on input "**********" at bounding box center [854, 413] width 242 height 29
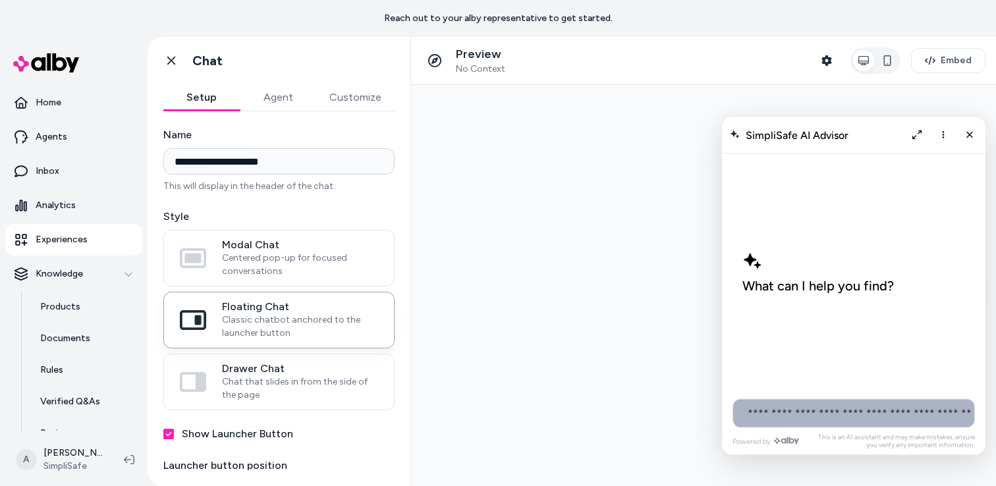
type input "**********"
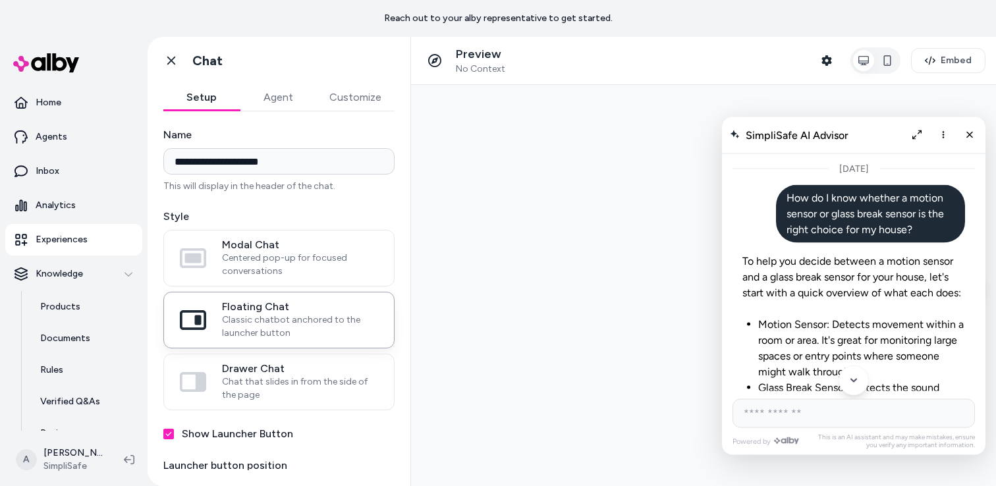
scroll to position [27, 0]
